Goal: Task Accomplishment & Management: Use online tool/utility

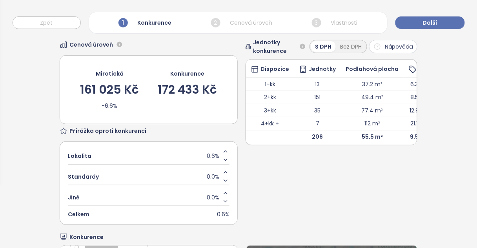
scroll to position [31, 0]
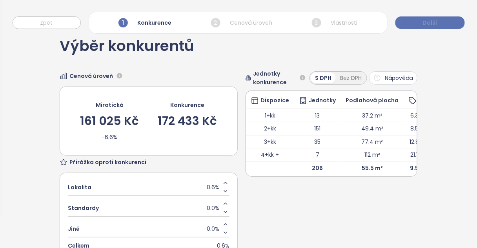
click at [425, 21] on span "Další" at bounding box center [430, 22] width 15 height 9
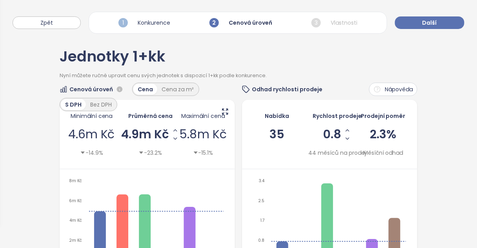
scroll to position [0, 0]
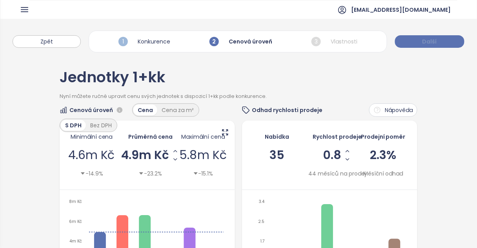
click at [428, 39] on span "Další" at bounding box center [429, 41] width 15 height 9
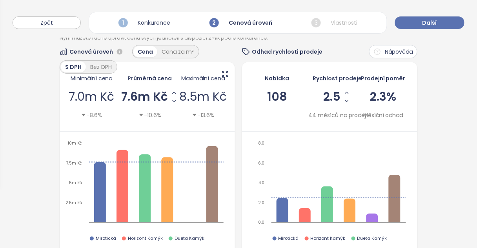
scroll to position [45, 0]
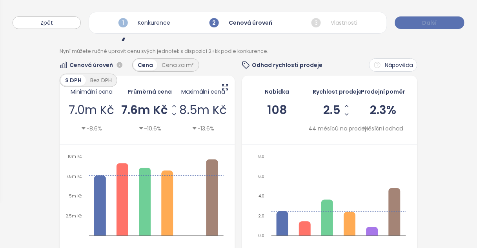
click at [428, 24] on span "Další" at bounding box center [429, 22] width 15 height 9
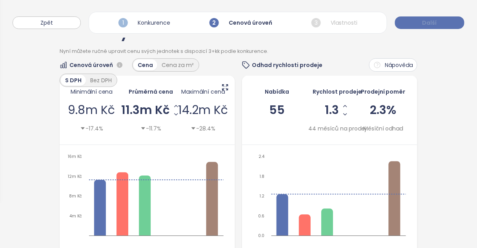
scroll to position [0, 0]
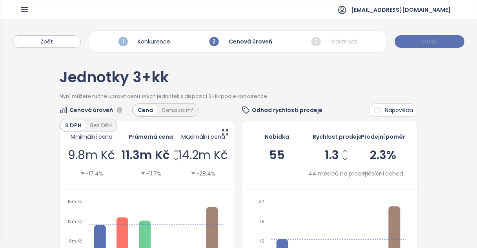
click at [434, 41] on span "Další" at bounding box center [429, 41] width 15 height 9
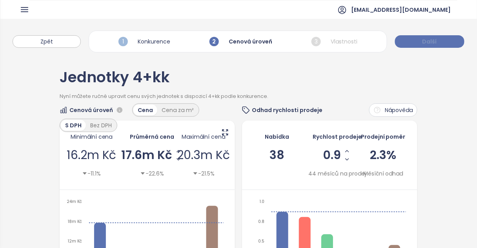
click at [430, 39] on span "Další" at bounding box center [429, 41] width 15 height 9
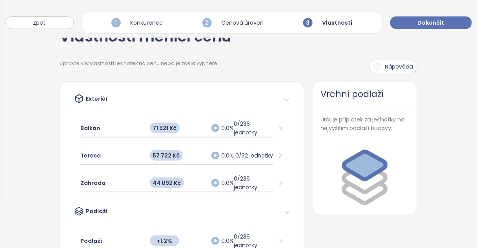
scroll to position [33, 0]
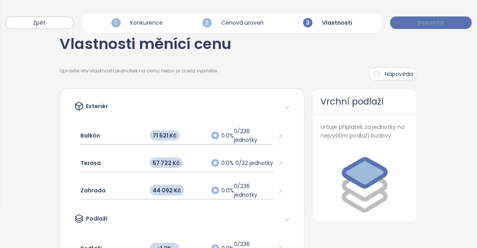
click at [421, 20] on span "Dokončit" at bounding box center [431, 22] width 27 height 9
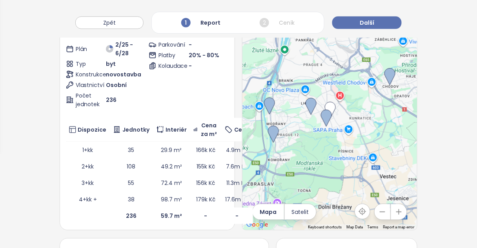
scroll to position [0, 0]
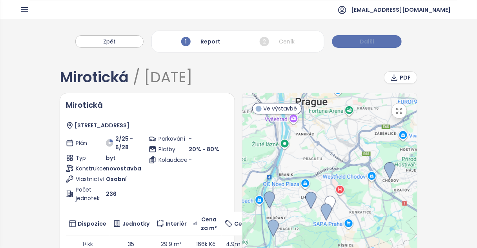
click at [373, 38] on button "Další" at bounding box center [366, 41] width 69 height 13
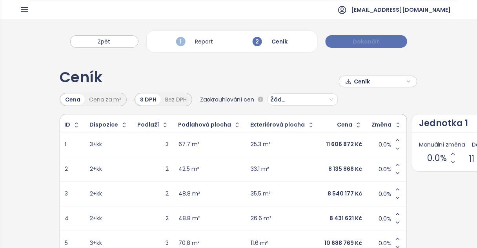
click at [374, 44] on span "Dokončit" at bounding box center [366, 41] width 27 height 9
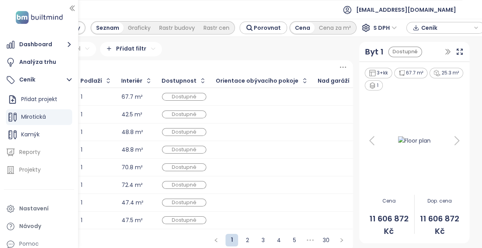
click at [109, 11] on ul "[EMAIL_ADDRESS][DOMAIN_NAME]" at bounding box center [241, 9] width 443 height 19
click at [36, 44] on button "Dashboard" at bounding box center [39, 45] width 70 height 16
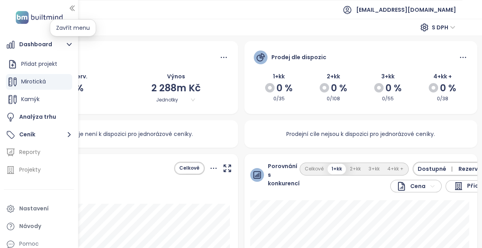
click at [72, 8] on icon "button" at bounding box center [72, 8] width 8 height 8
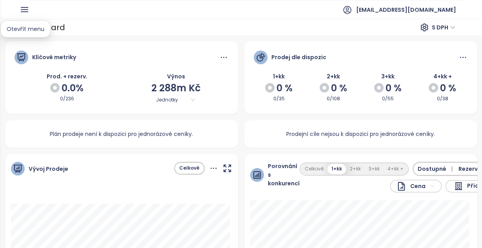
click at [23, 8] on icon "button" at bounding box center [25, 10] width 10 height 10
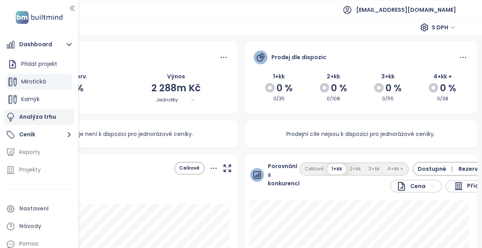
click at [49, 116] on div "Analýza trhu" at bounding box center [37, 117] width 37 height 10
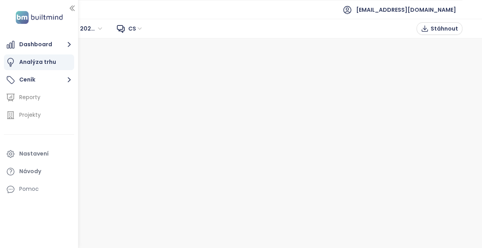
click at [74, 8] on icon "button" at bounding box center [72, 8] width 8 height 8
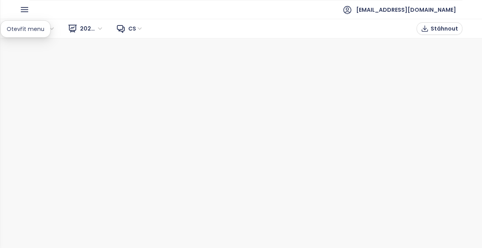
click at [24, 8] on icon "button" at bounding box center [25, 10] width 10 height 10
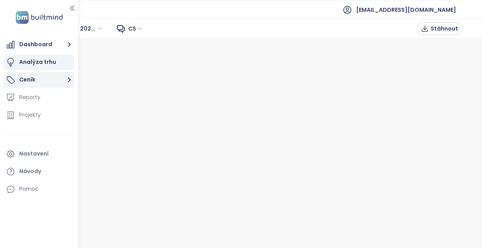
drag, startPoint x: 67, startPoint y: 79, endPoint x: 57, endPoint y: 79, distance: 10.2
click at [67, 79] on icon "button" at bounding box center [69, 80] width 10 height 10
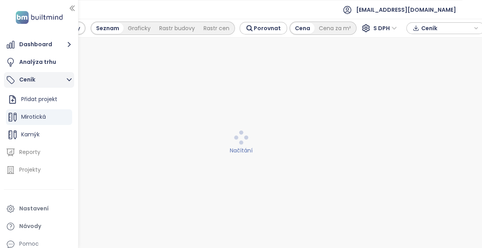
click at [68, 78] on icon "button" at bounding box center [69, 80] width 10 height 10
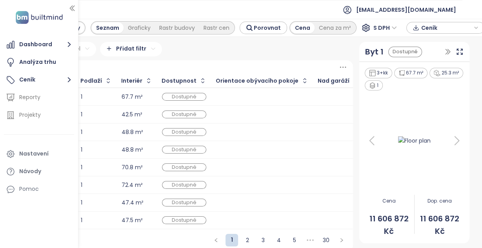
click at [163, 8] on ul "[EMAIL_ADDRESS][DOMAIN_NAME]" at bounding box center [241, 9] width 443 height 19
click at [73, 7] on icon "button" at bounding box center [72, 8] width 4 height 5
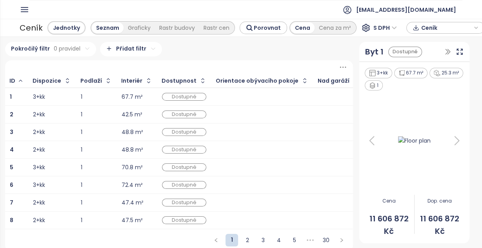
click at [164, 7] on ul "[EMAIL_ADDRESS][DOMAIN_NAME]" at bounding box center [245, 9] width 433 height 19
